Goal: Find specific page/section: Find specific page/section

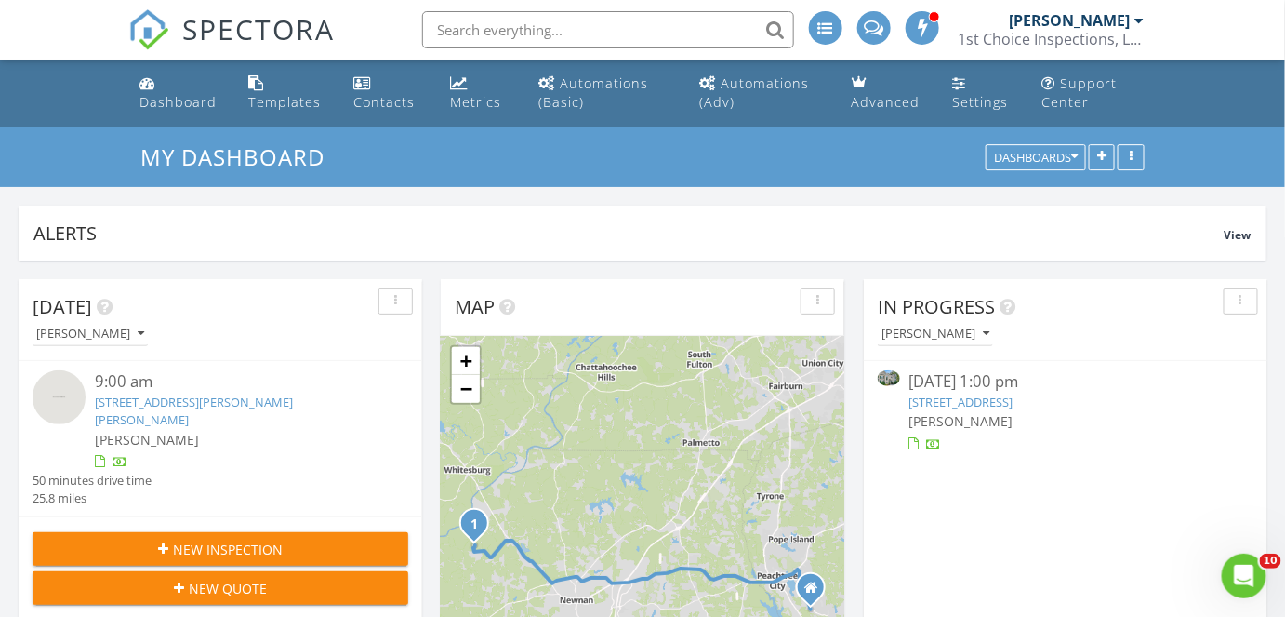
click at [1022, 430] on div "[PERSON_NAME]" at bounding box center [1065, 421] width 313 height 20
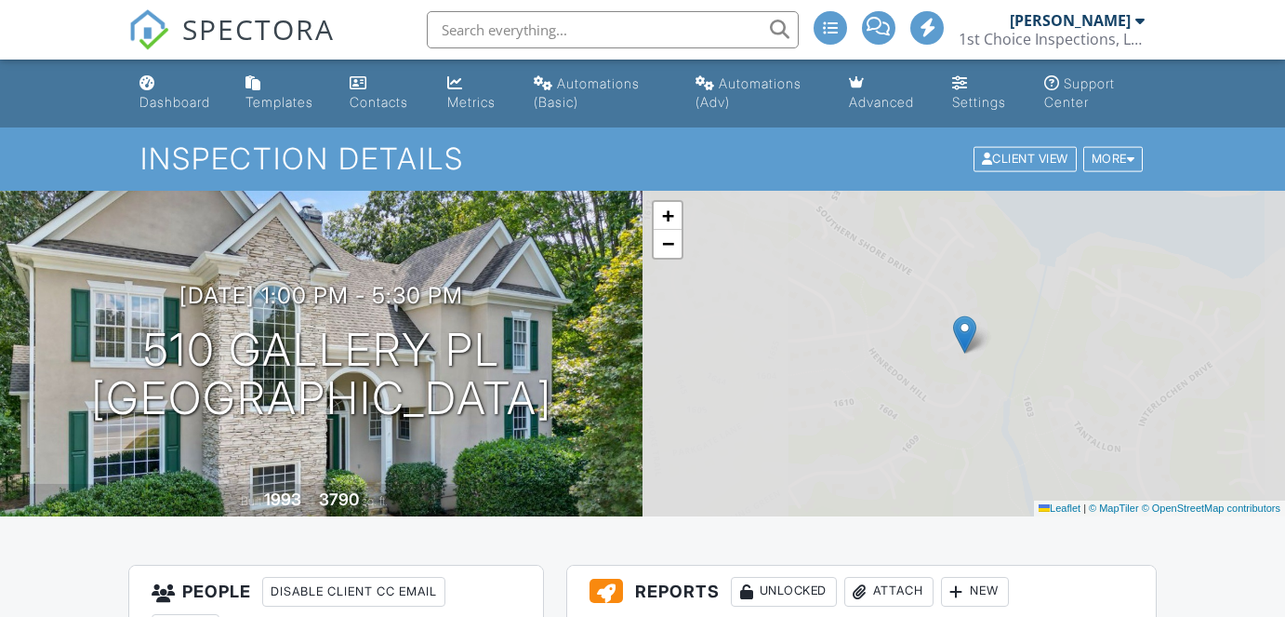
scroll to position [473, 0]
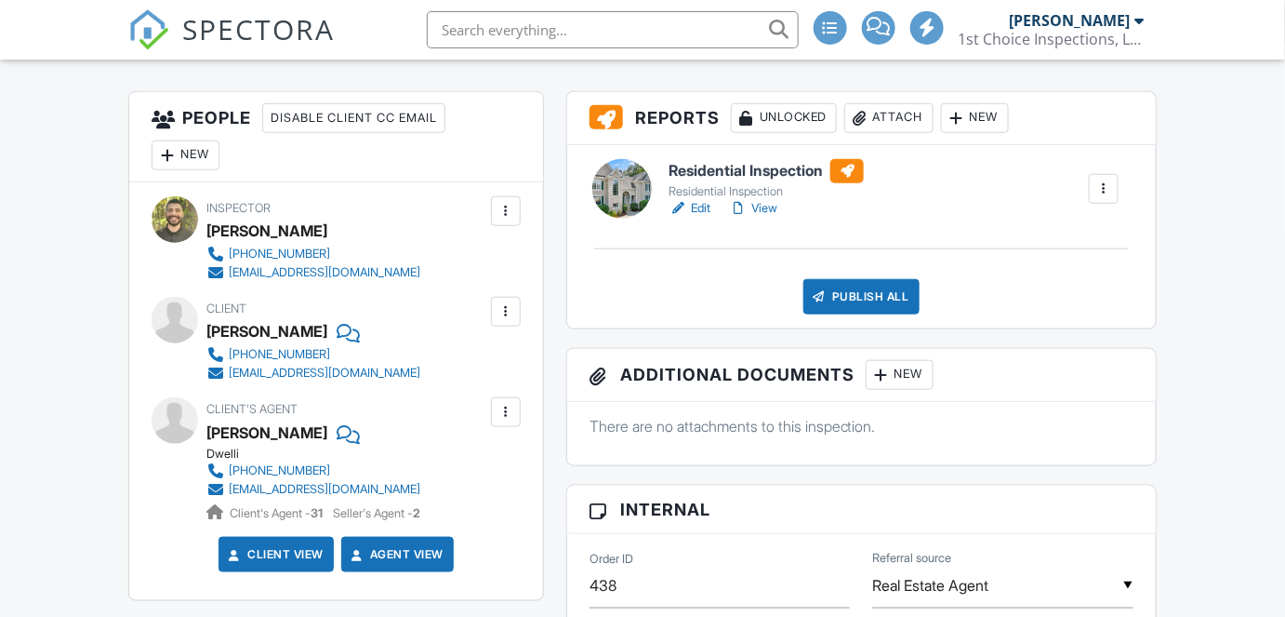
click at [761, 207] on link "View" at bounding box center [753, 208] width 48 height 19
